Goal: Information Seeking & Learning: Learn about a topic

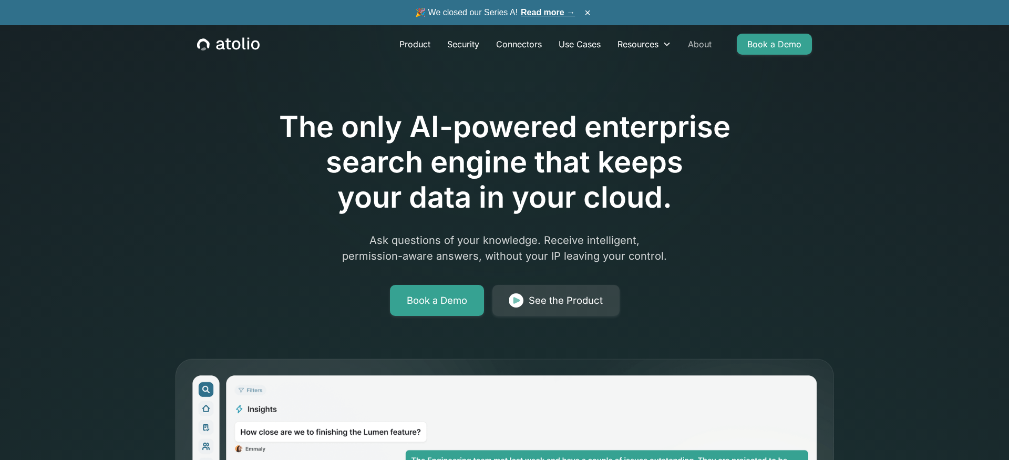
click at [707, 45] on link "About" at bounding box center [700, 44] width 40 height 21
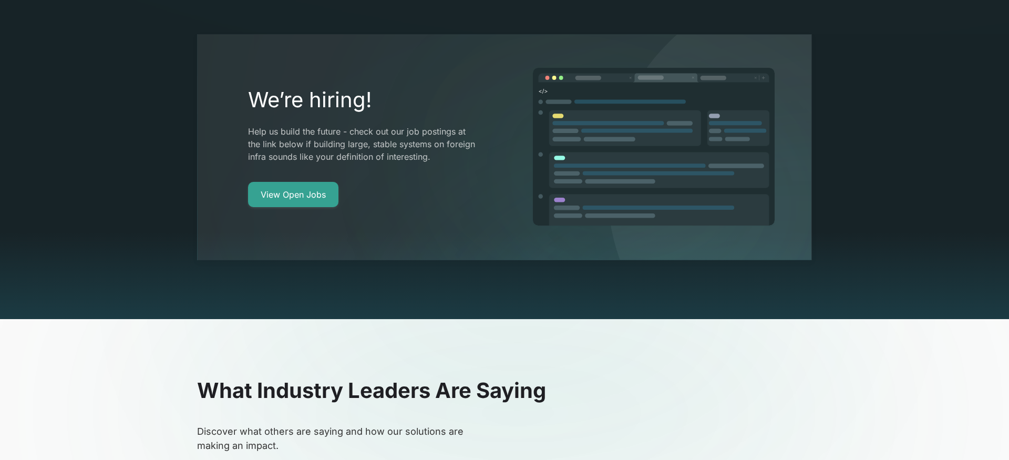
scroll to position [1914, 0]
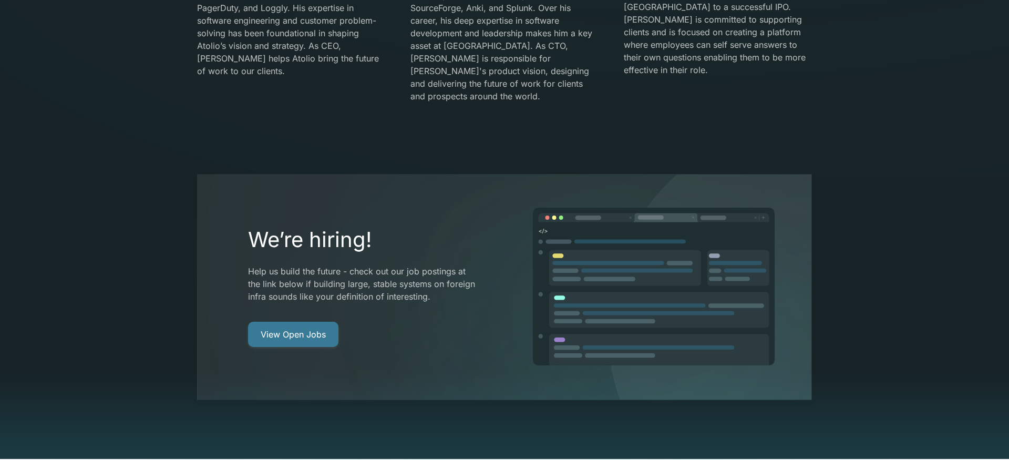
click at [288, 322] on link "View Open Jobs" at bounding box center [293, 334] width 90 height 25
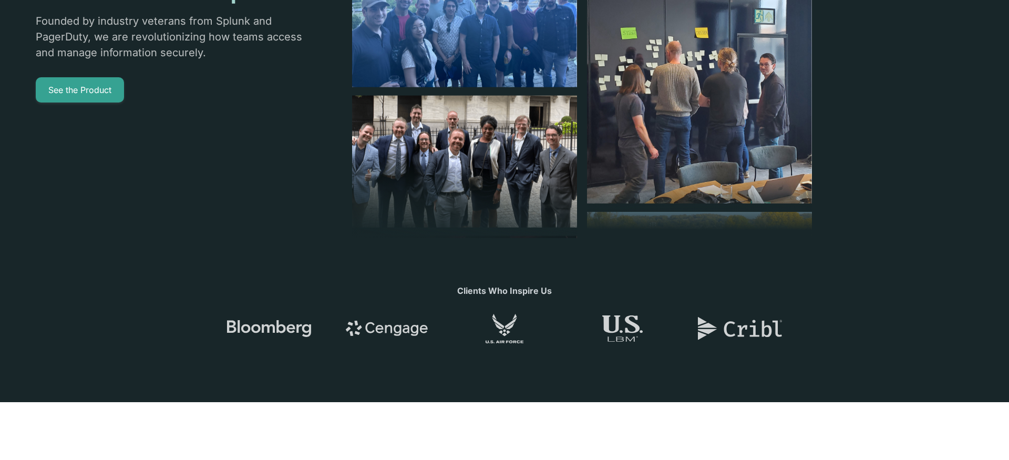
scroll to position [0, 0]
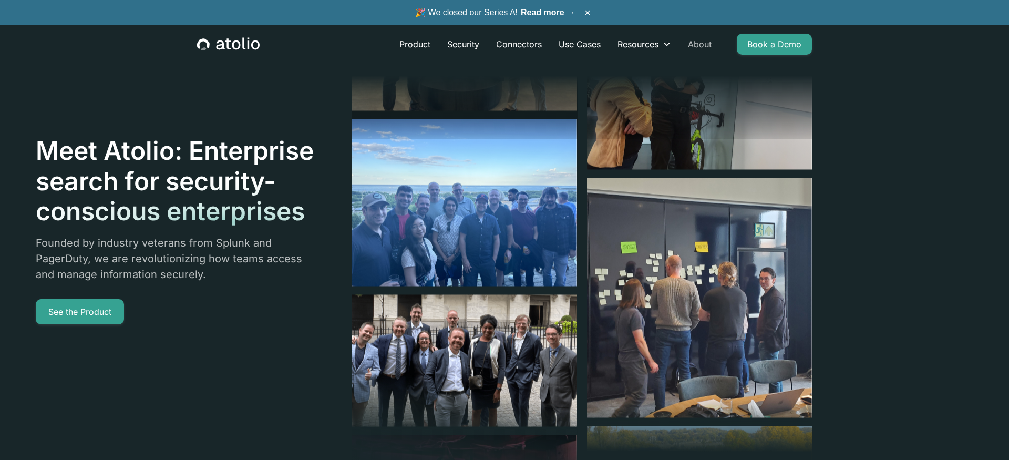
click at [693, 43] on link "About" at bounding box center [700, 44] width 40 height 21
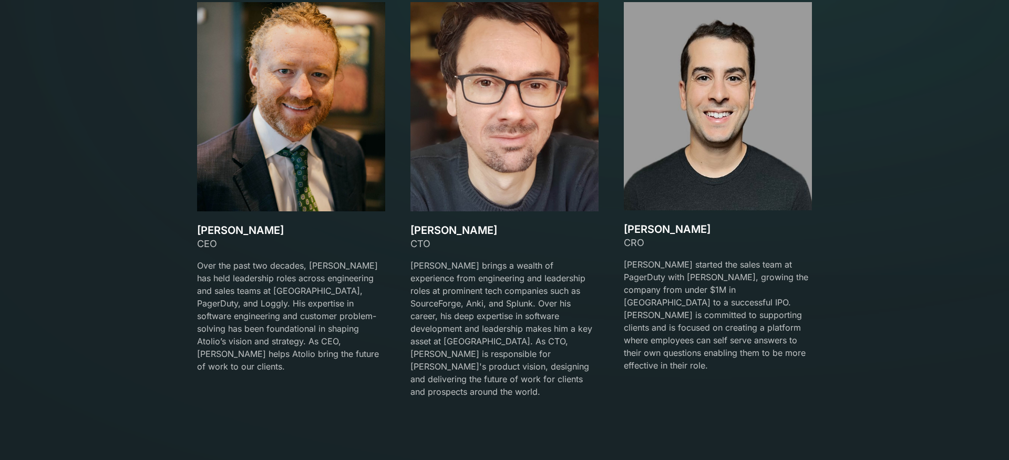
scroll to position [1571, 0]
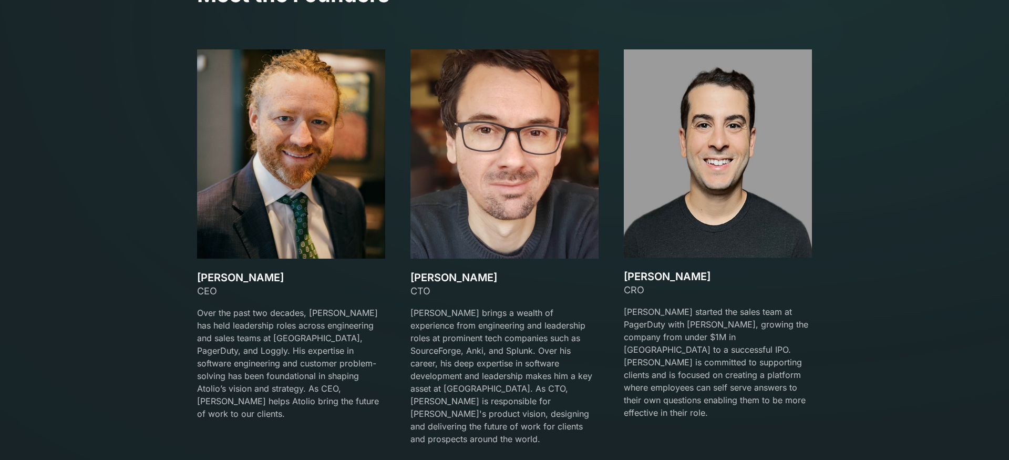
click at [258, 312] on p "Over the past two decades, David has held leadership roles across engineering a…" at bounding box center [291, 363] width 188 height 114
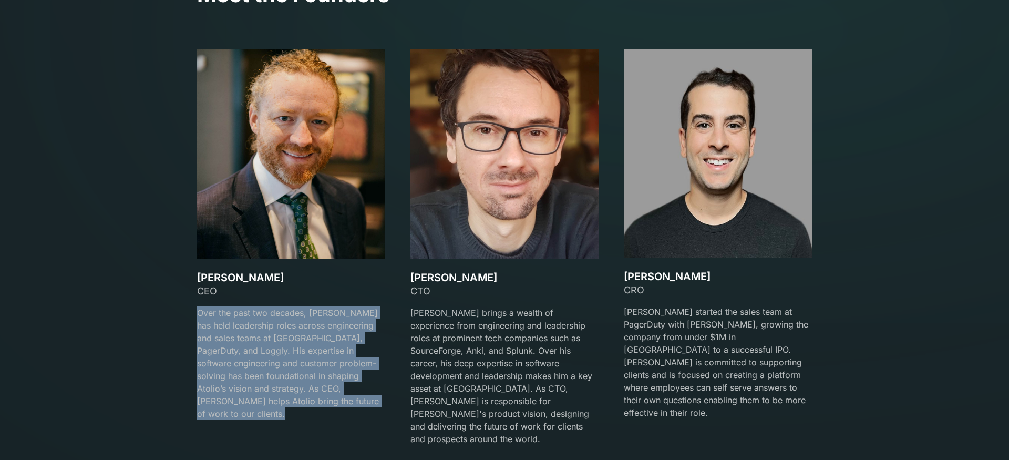
click at [258, 312] on p "Over the past two decades, David has held leadership roles across engineering a…" at bounding box center [291, 363] width 188 height 114
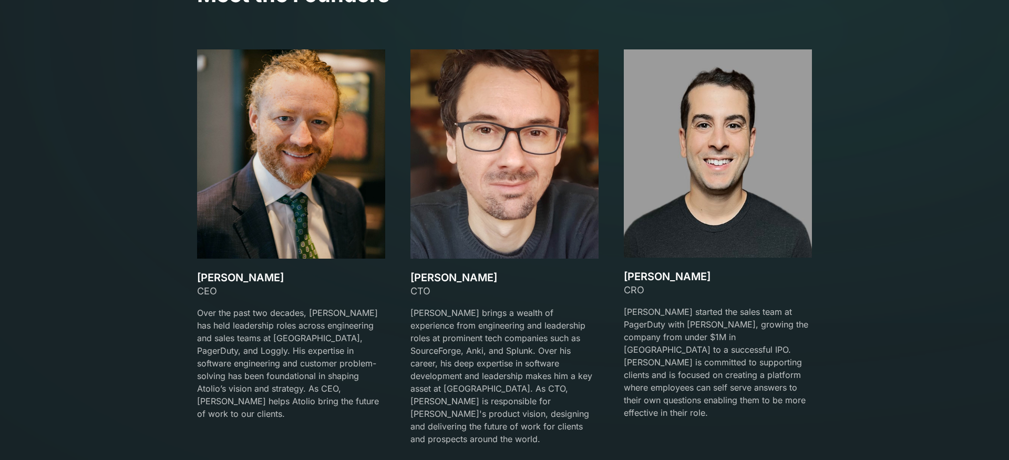
click at [264, 319] on p "Over the past two decades, David has held leadership roles across engineering a…" at bounding box center [291, 363] width 188 height 114
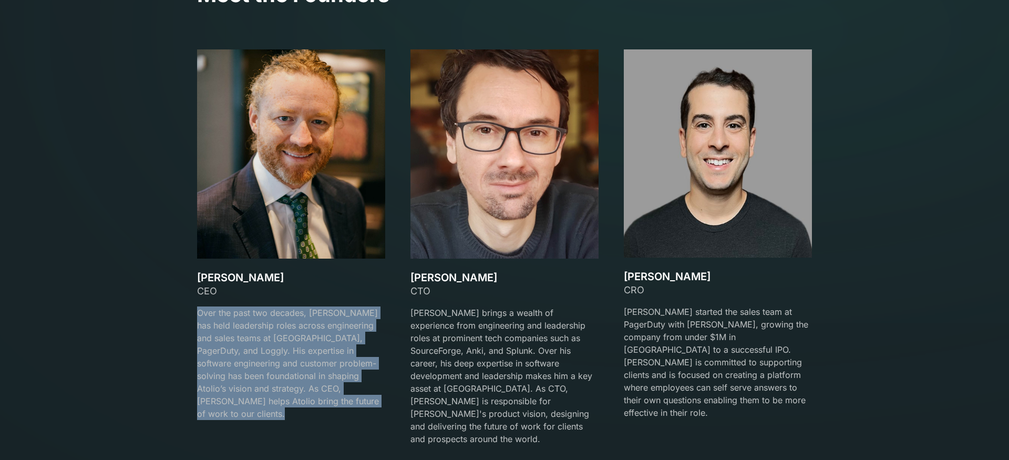
click at [264, 319] on p "Over the past two decades, David has held leadership roles across engineering a…" at bounding box center [291, 363] width 188 height 114
click at [272, 328] on p "Over the past two decades, [PERSON_NAME] has held leadership roles across engin…" at bounding box center [291, 363] width 188 height 114
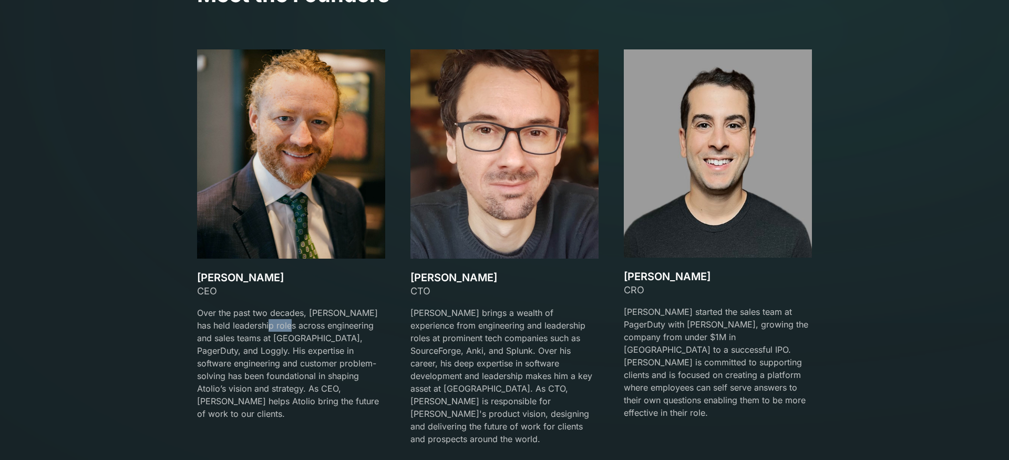
click at [272, 328] on p "Over the past two decades, [PERSON_NAME] has held leadership roles across engin…" at bounding box center [291, 363] width 188 height 114
click at [272, 327] on p "Over the past two decades, [PERSON_NAME] has held leadership roles across engin…" at bounding box center [291, 363] width 188 height 114
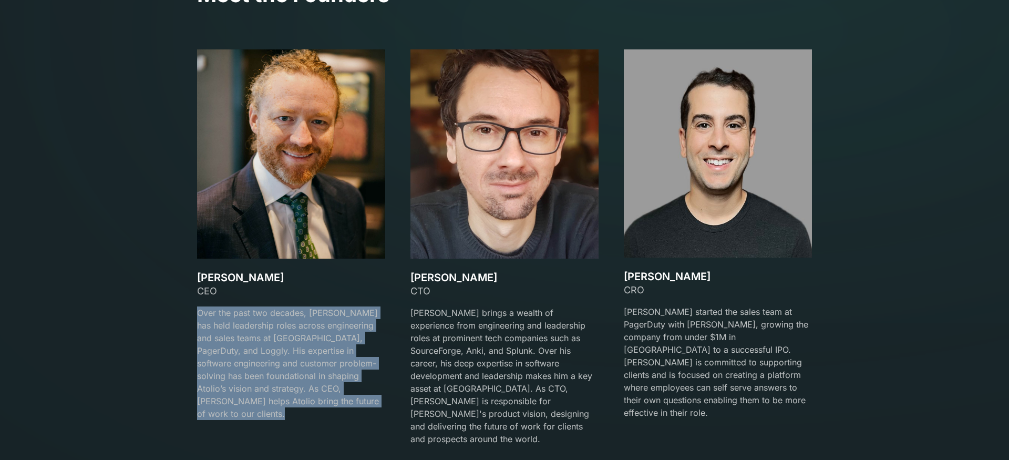
click at [272, 327] on p "Over the past two decades, [PERSON_NAME] has held leadership roles across engin…" at bounding box center [291, 363] width 188 height 114
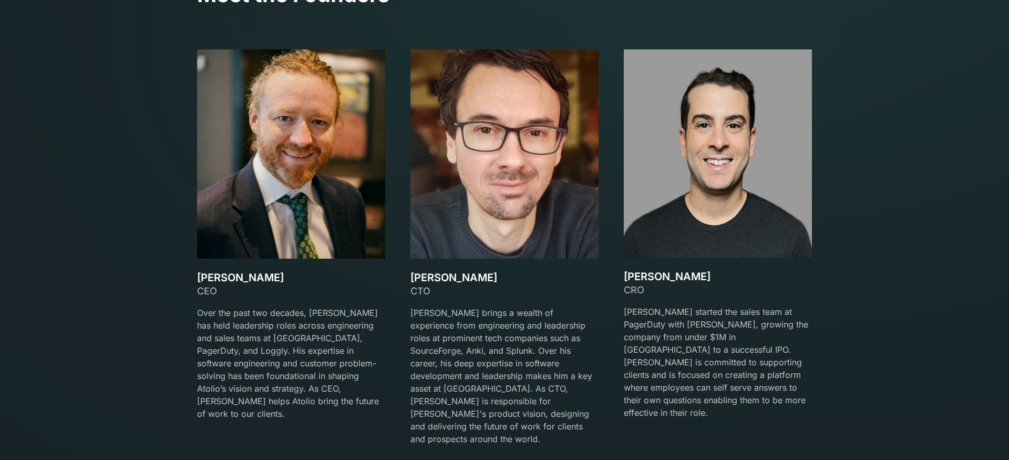
click at [507, 351] on p "[PERSON_NAME] brings a wealth of experience from engineering and leadership rol…" at bounding box center [504, 375] width 188 height 139
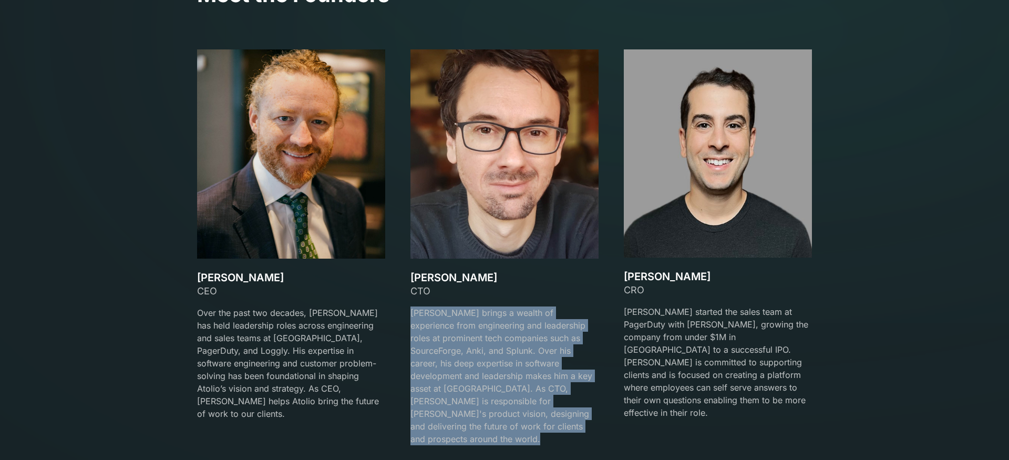
click at [507, 351] on p "[PERSON_NAME] brings a wealth of experience from engineering and leadership rol…" at bounding box center [504, 375] width 188 height 139
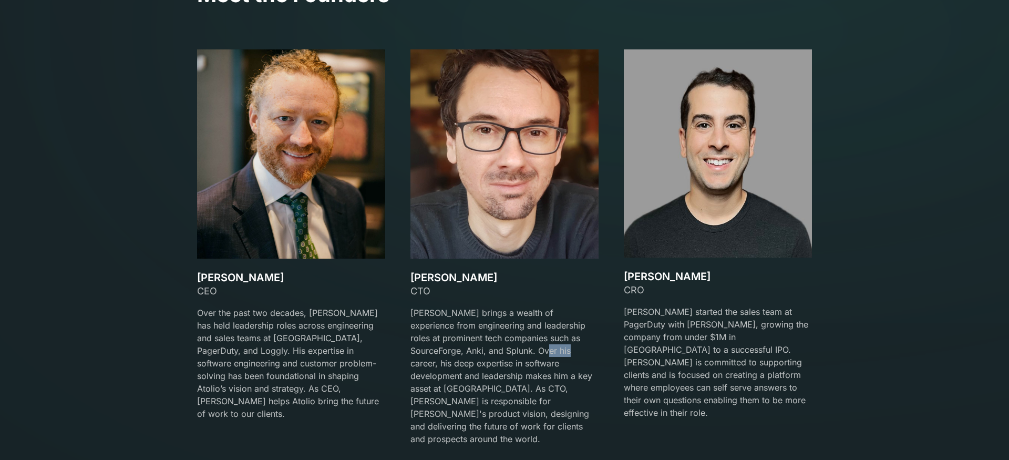
click at [507, 351] on p "[PERSON_NAME] brings a wealth of experience from engineering and leadership rol…" at bounding box center [504, 375] width 188 height 139
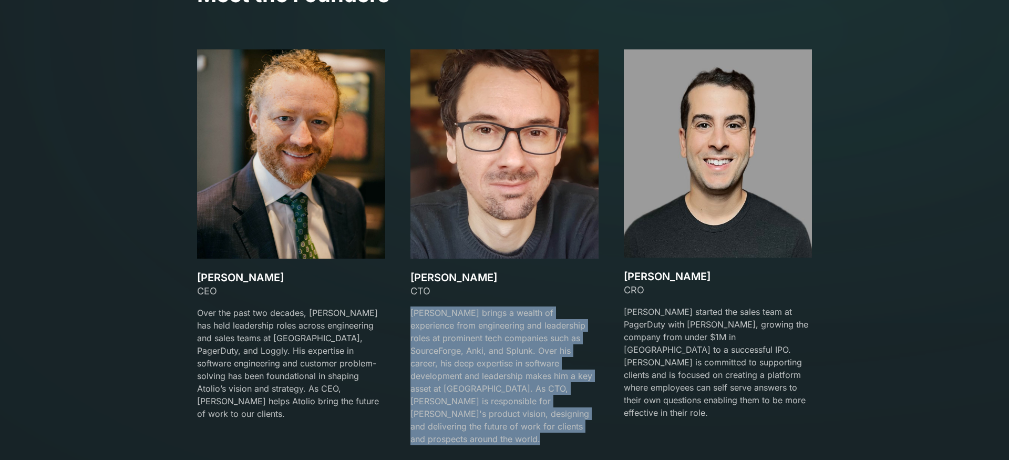
click at [507, 351] on p "[PERSON_NAME] brings a wealth of experience from engineering and leadership rol…" at bounding box center [504, 375] width 188 height 139
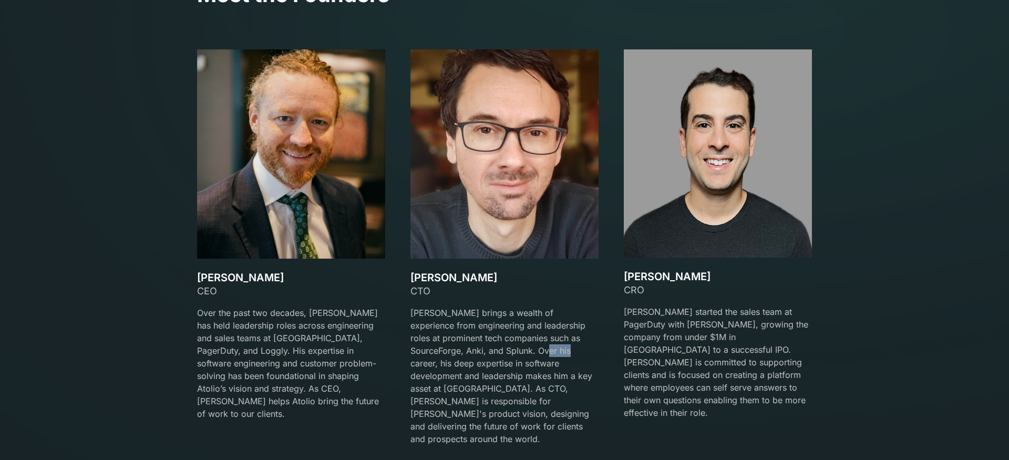
click at [507, 351] on p "[PERSON_NAME] brings a wealth of experience from engineering and leadership rol…" at bounding box center [504, 375] width 188 height 139
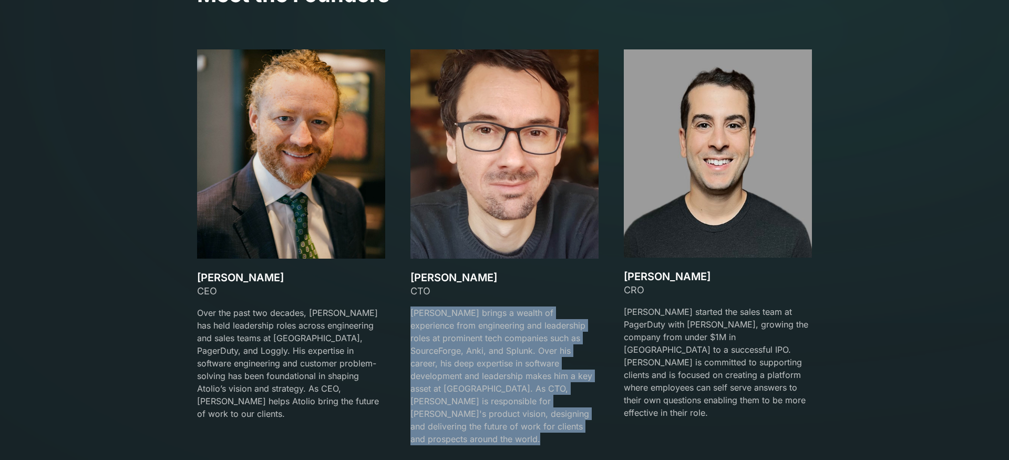
click at [507, 351] on p "[PERSON_NAME] brings a wealth of experience from engineering and leadership rol…" at bounding box center [504, 375] width 188 height 139
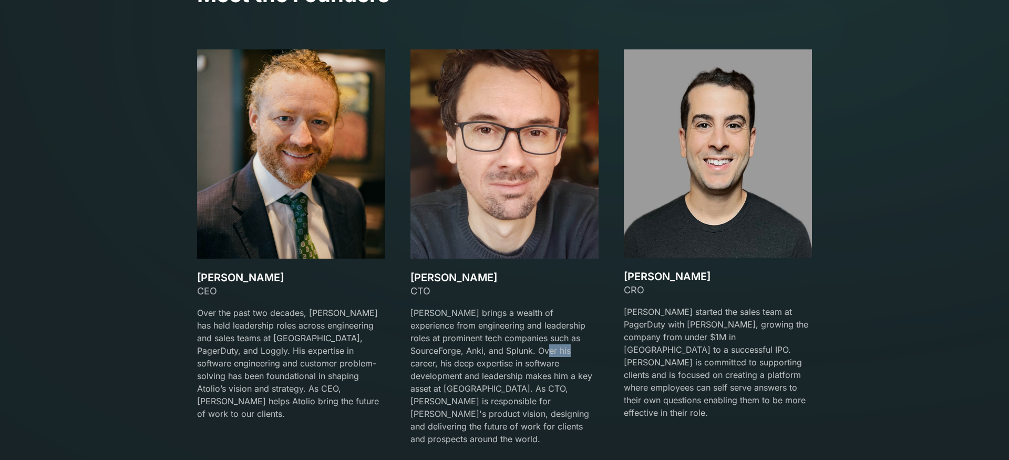
click at [507, 351] on p "[PERSON_NAME] brings a wealth of experience from engineering and leadership rol…" at bounding box center [504, 375] width 188 height 139
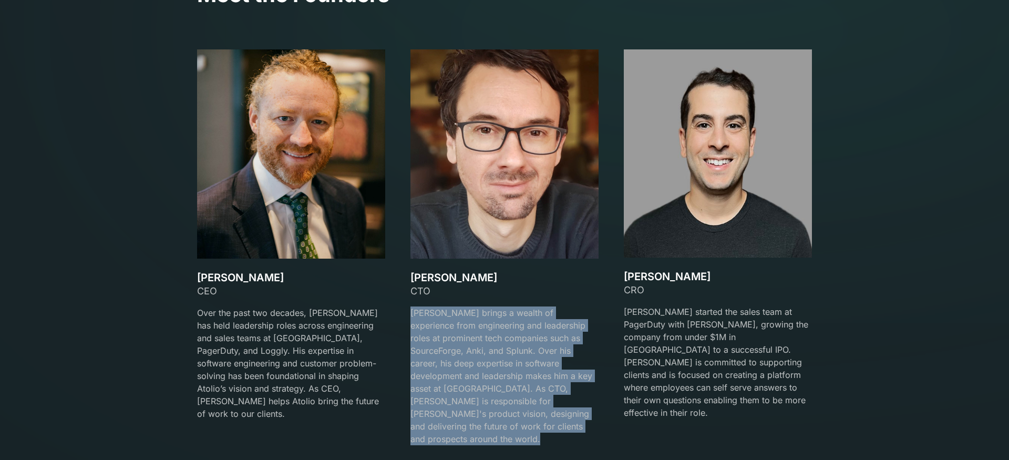
click at [507, 351] on p "[PERSON_NAME] brings a wealth of experience from engineering and leadership rol…" at bounding box center [504, 375] width 188 height 139
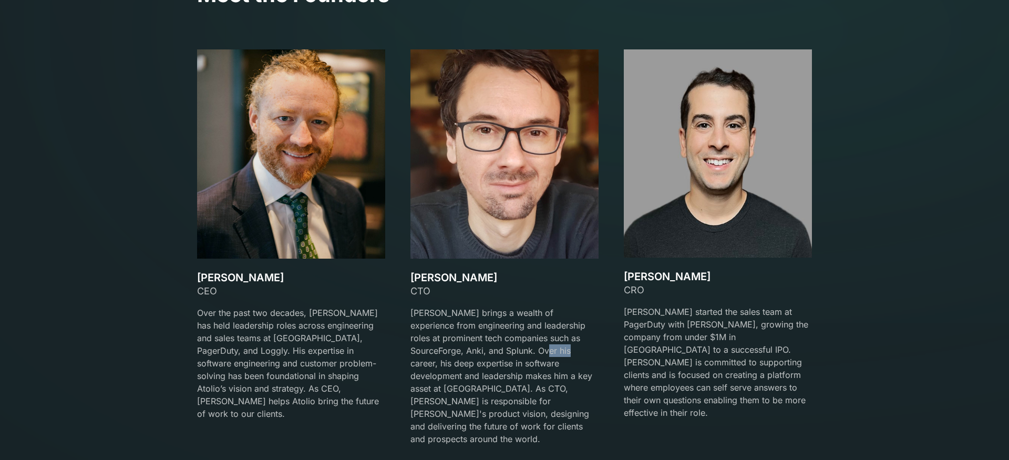
click at [507, 351] on p "[PERSON_NAME] brings a wealth of experience from engineering and leadership rol…" at bounding box center [504, 375] width 188 height 139
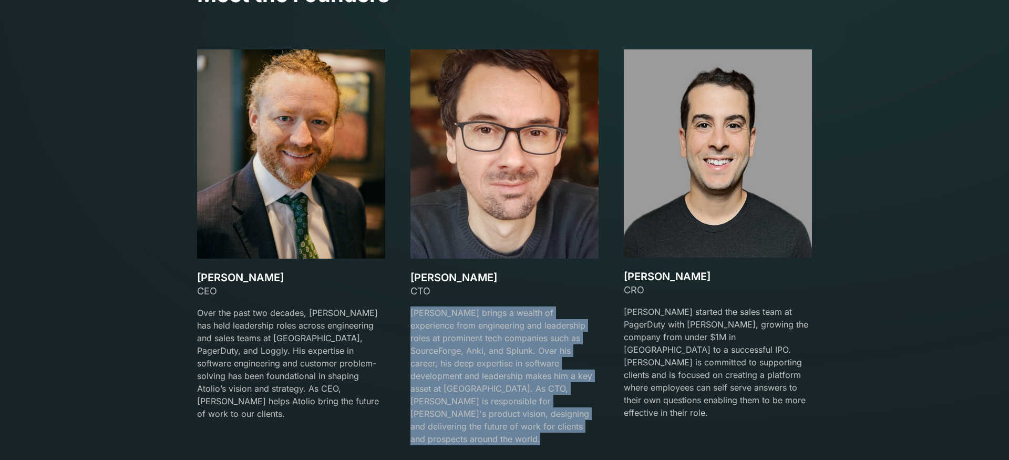
click at [507, 351] on p "[PERSON_NAME] brings a wealth of experience from engineering and leadership rol…" at bounding box center [504, 375] width 188 height 139
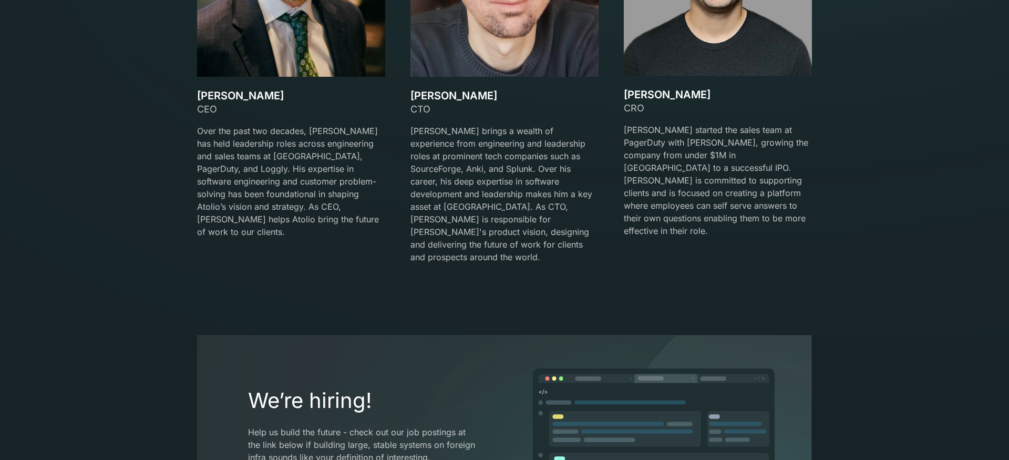
click at [507, 351] on div "We’re hiring! Help us build the future - check out our job postings at the link…" at bounding box center [504, 448] width 615 height 226
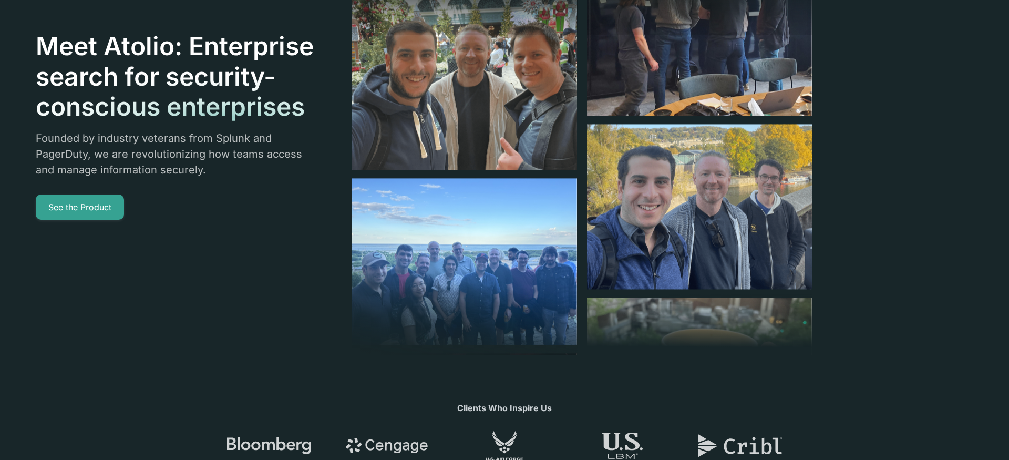
scroll to position [0, 0]
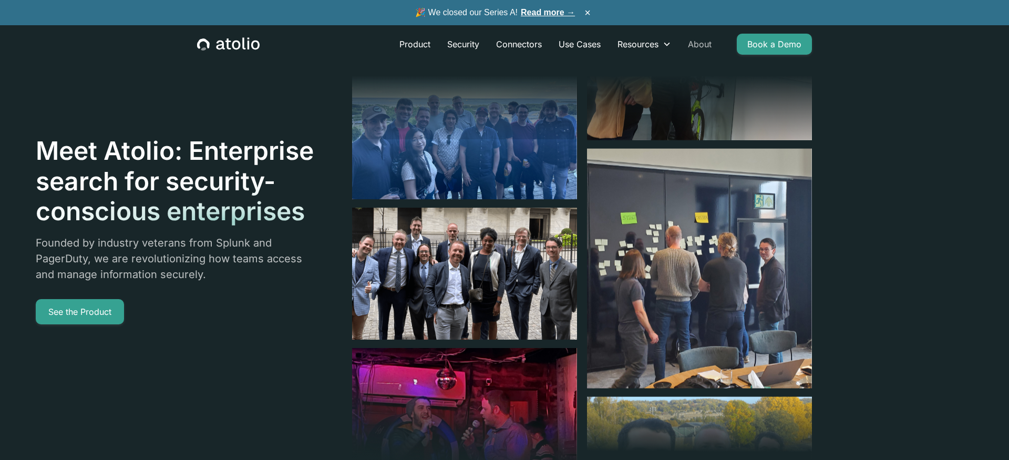
click at [707, 43] on link "About" at bounding box center [700, 44] width 40 height 21
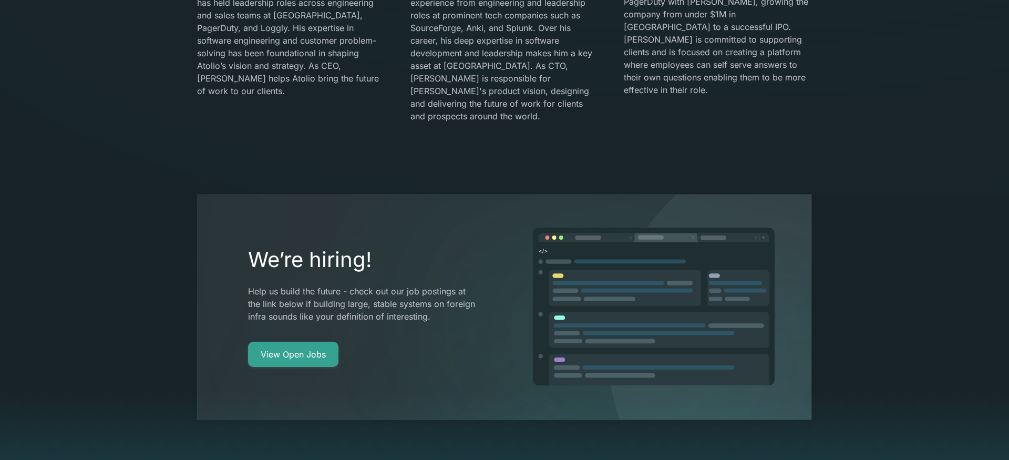
scroll to position [1841, 0]
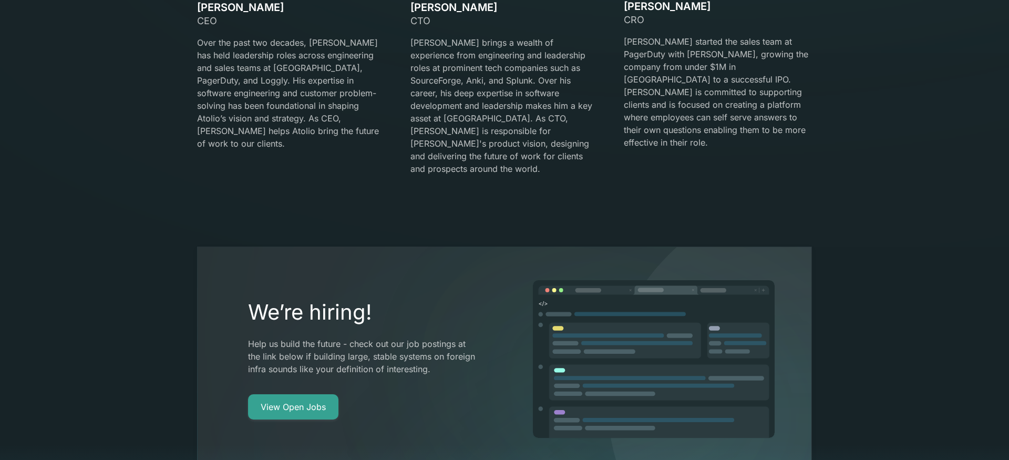
drag, startPoint x: 277, startPoint y: 386, endPoint x: 347, endPoint y: 11, distance: 381.2
click at [298, 394] on link "View Open Jobs" at bounding box center [293, 406] width 90 height 25
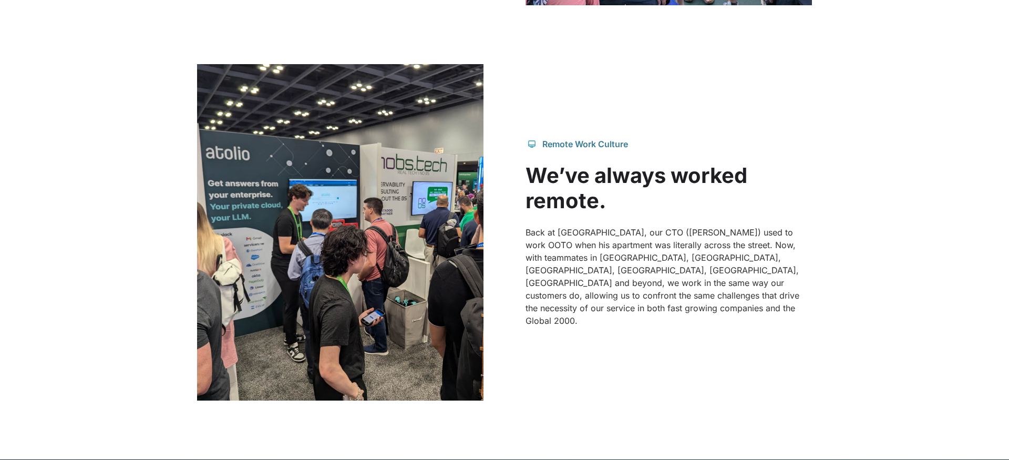
scroll to position [0, 0]
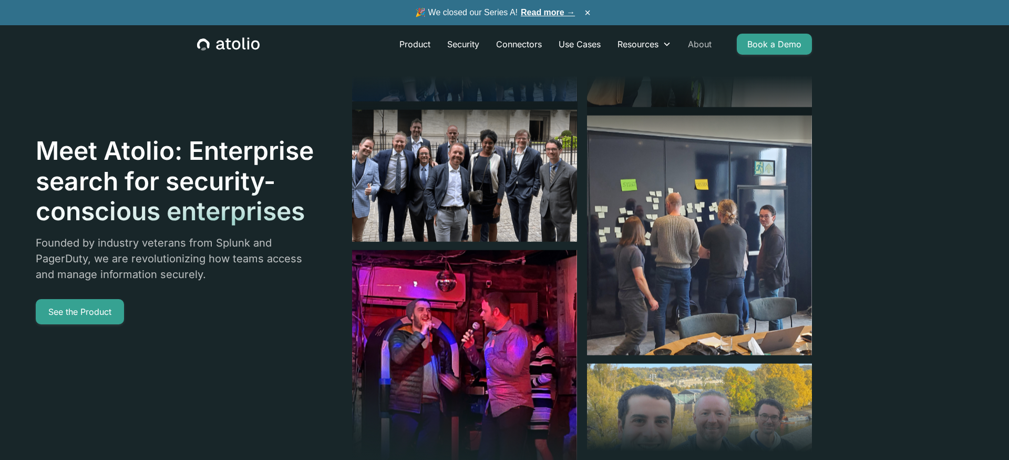
click at [707, 43] on link "About" at bounding box center [700, 44] width 40 height 21
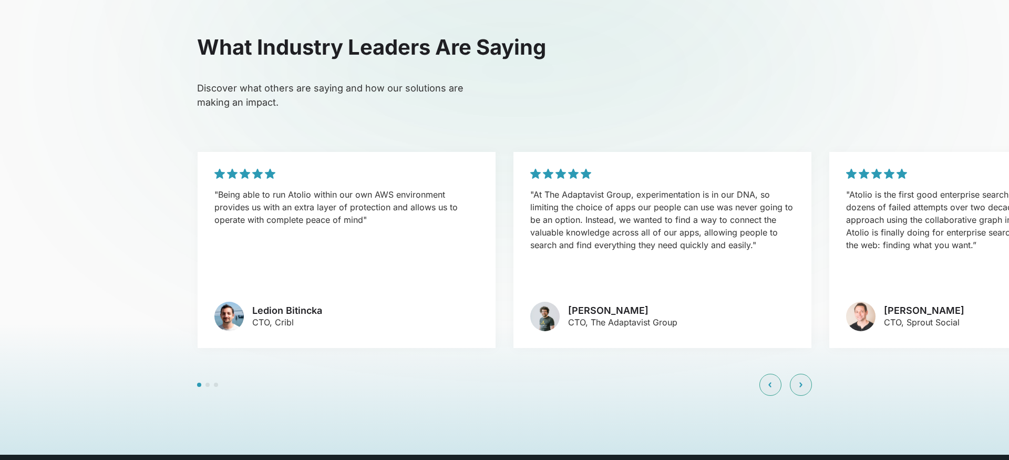
scroll to position [2471, 0]
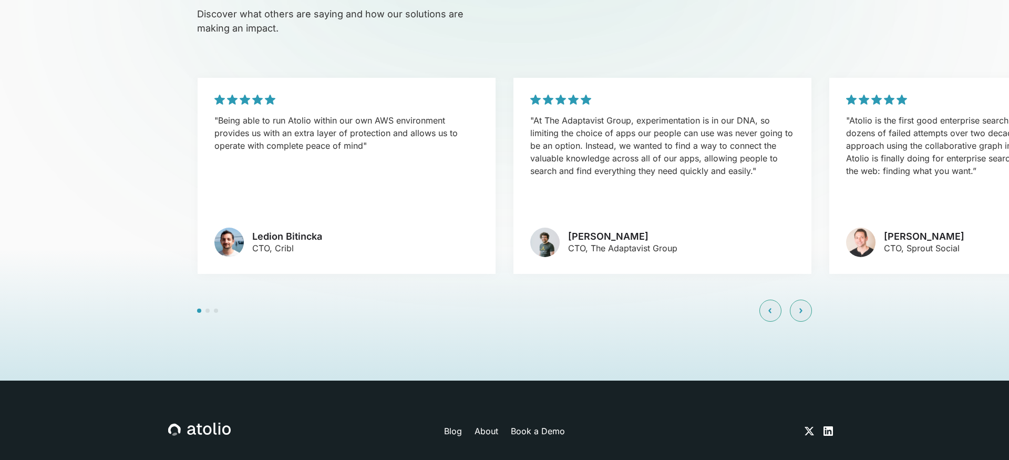
click at [206, 309] on span at bounding box center [208, 311] width 4 height 4
click at [211, 309] on div at bounding box center [207, 311] width 21 height 4
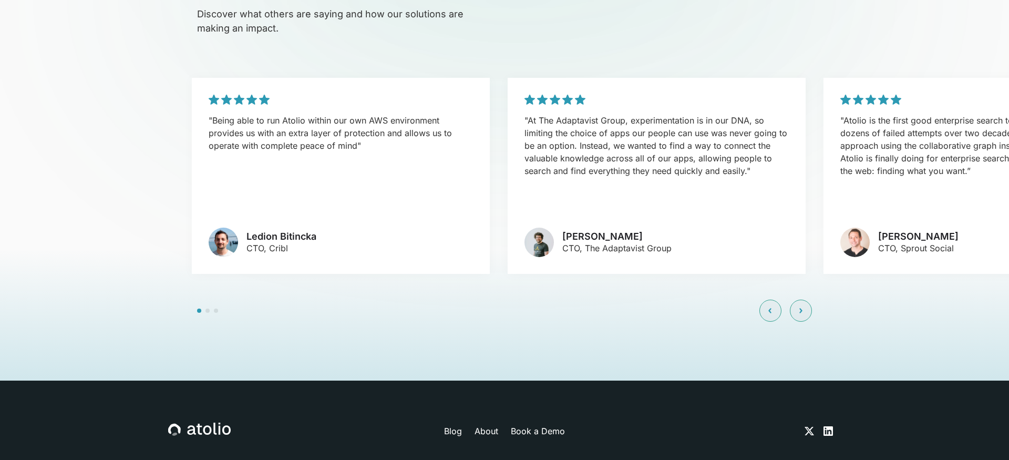
click at [192, 163] on div ""Being able to run Atolio within our own AWS environment provides us with an ex…" at bounding box center [341, 176] width 298 height 196
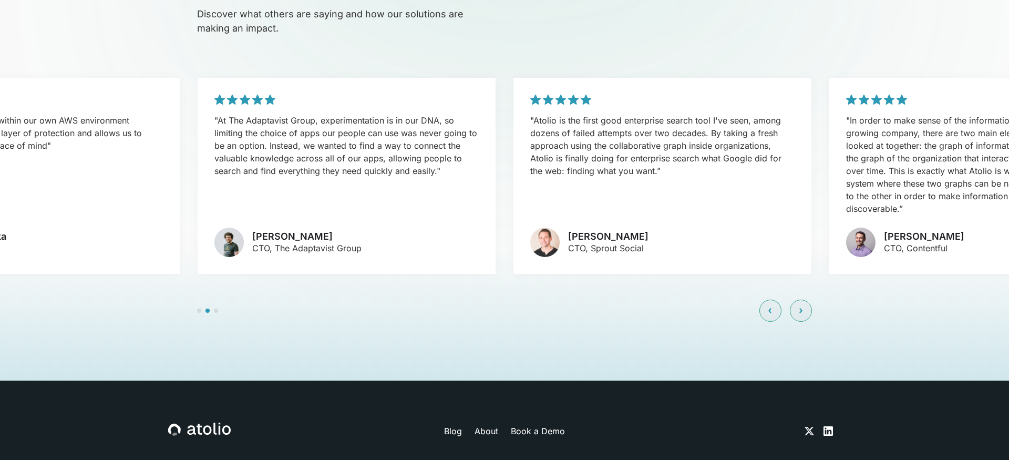
click at [514, 184] on div ""Atolio is the first good enterprise search tool I've seen, among dozens of fai…" at bounding box center [663, 176] width 298 height 196
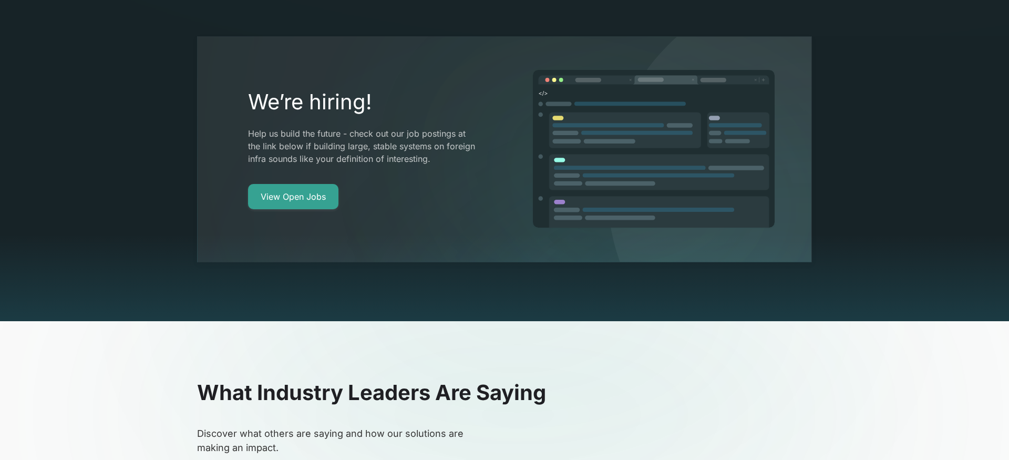
scroll to position [1980, 0]
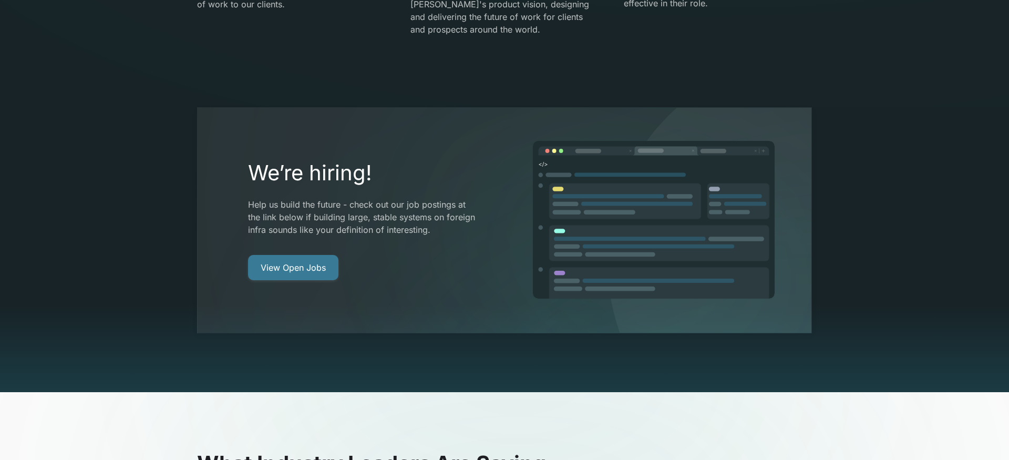
click at [273, 255] on link "View Open Jobs" at bounding box center [293, 267] width 90 height 25
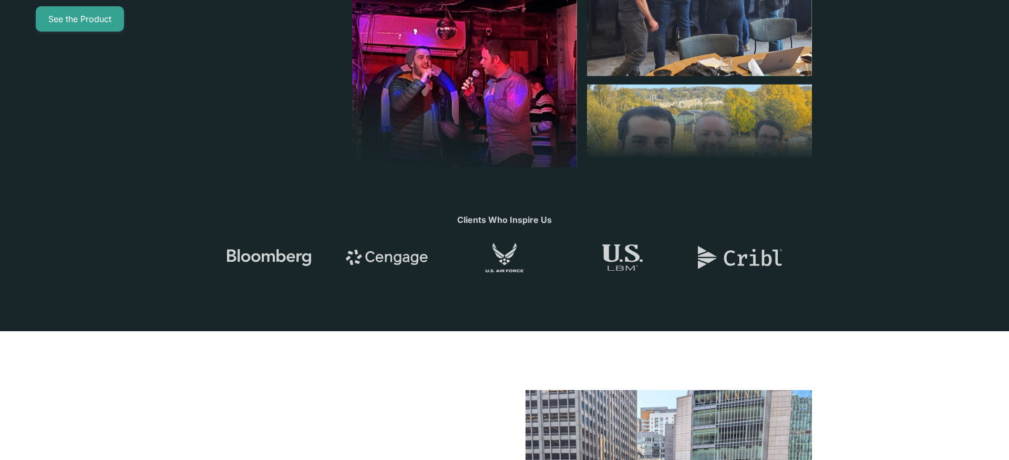
scroll to position [0, 0]
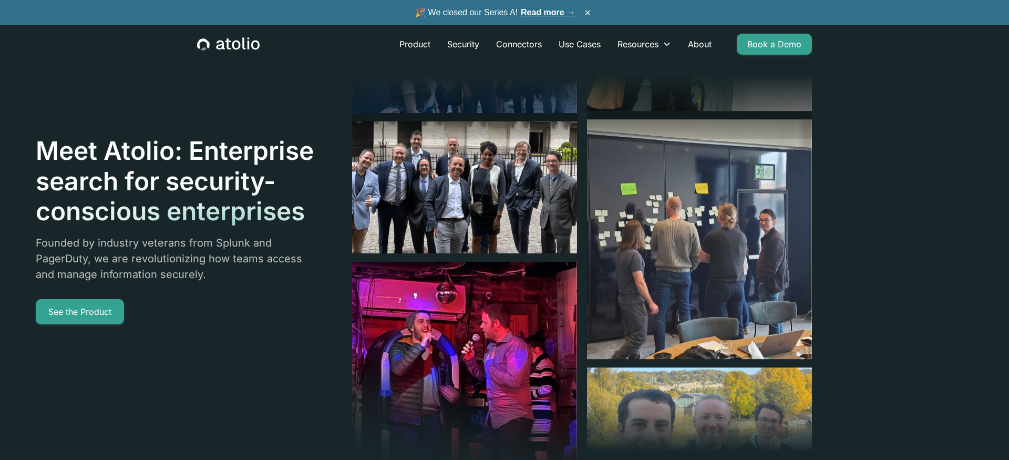
click at [546, 13] on link "Read more →" at bounding box center [548, 12] width 54 height 9
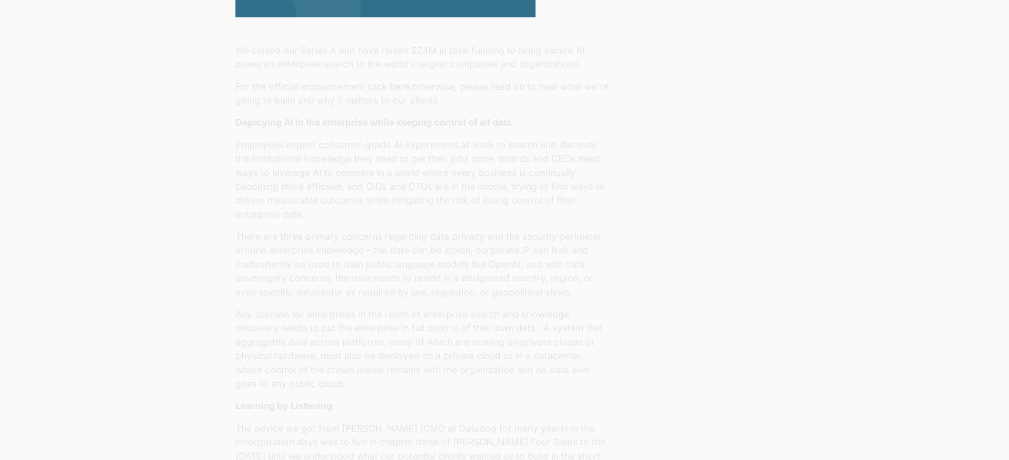
scroll to position [609, 0]
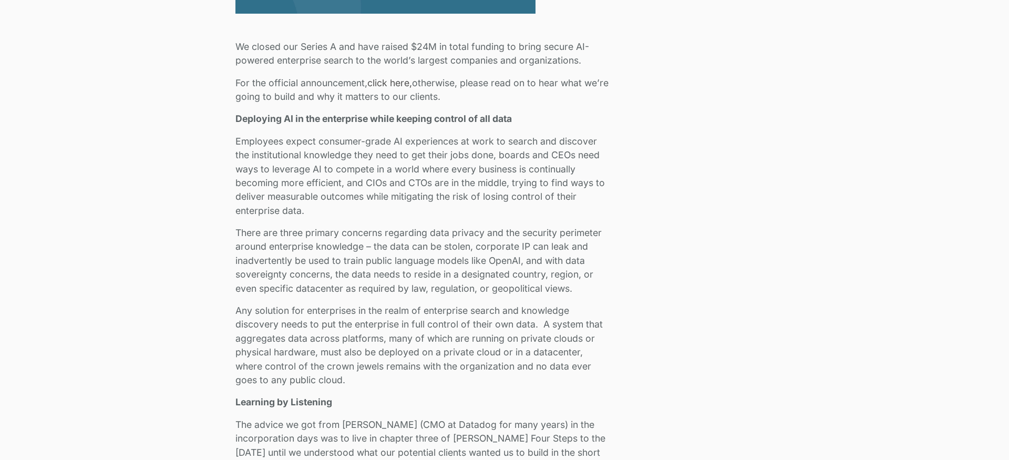
click at [332, 206] on p "Employees expect consumer-grade AI experiences at work to search and discover t…" at bounding box center [422, 176] width 375 height 83
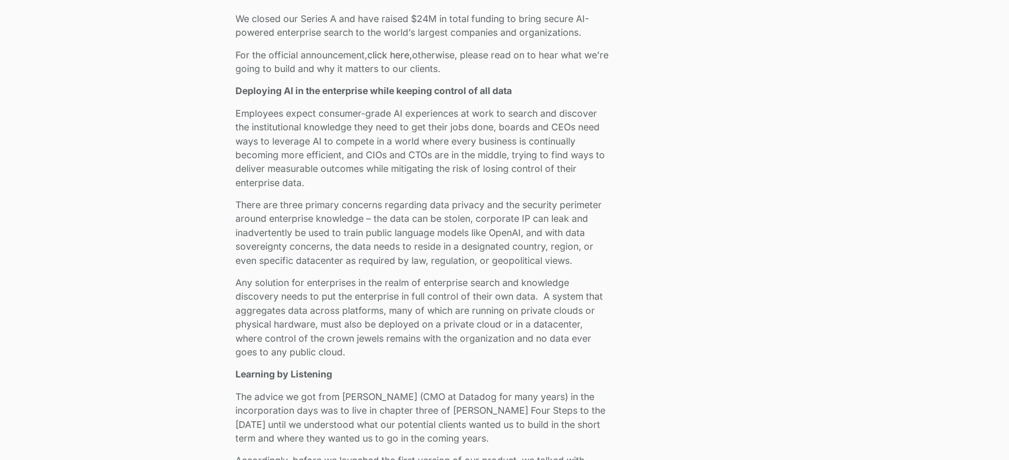
scroll to position [0, 0]
